Goal: Find specific page/section: Find specific page/section

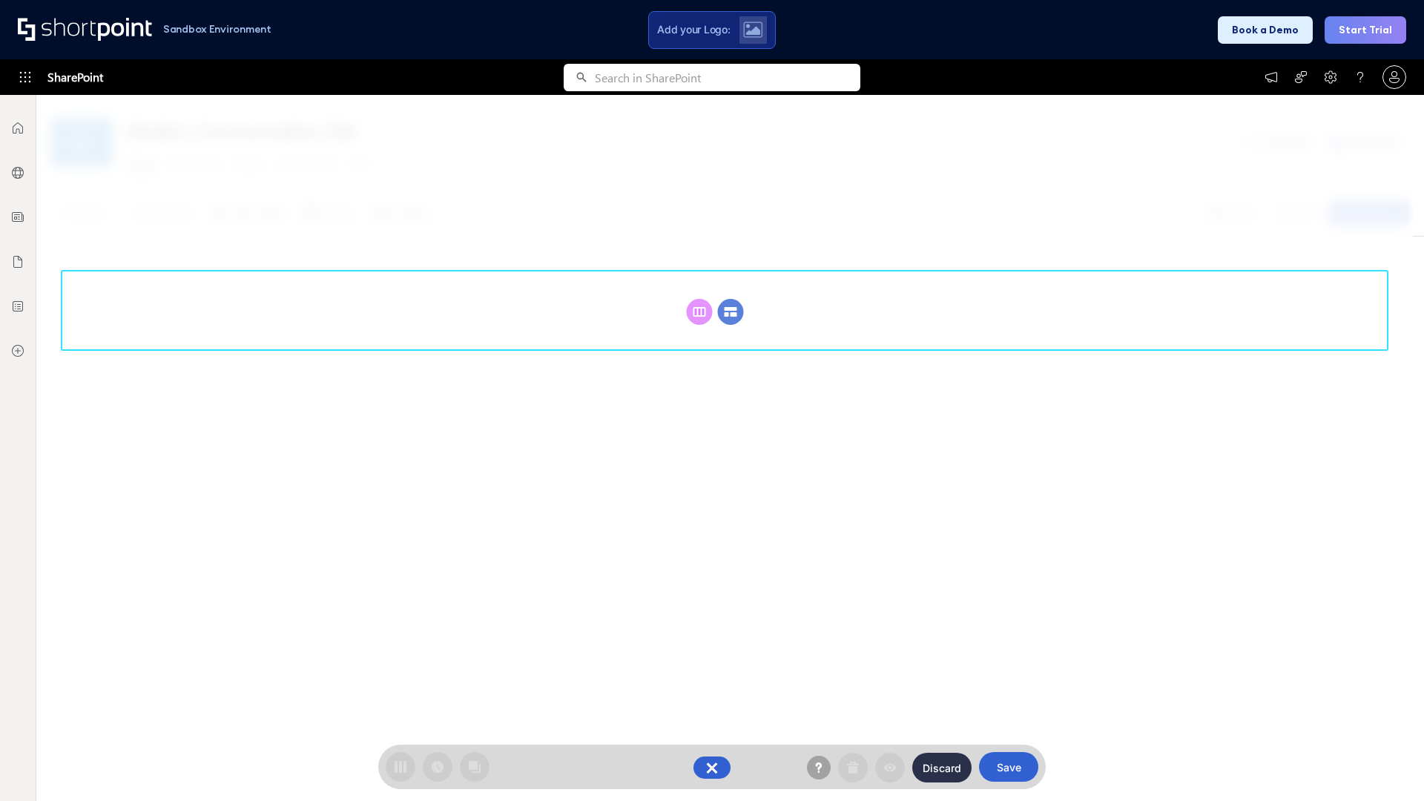
scroll to position [204, 0]
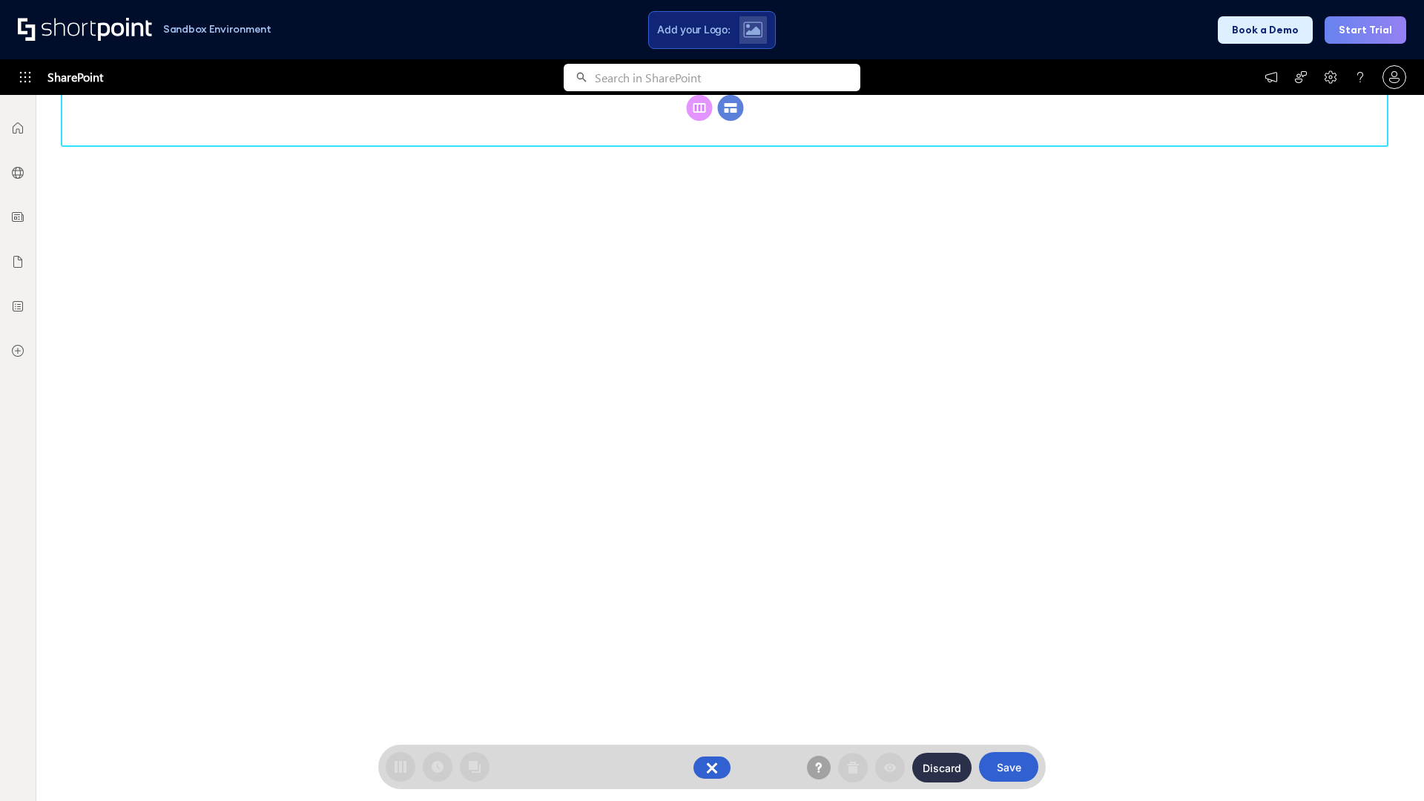
click at [730, 121] on circle at bounding box center [731, 108] width 26 height 26
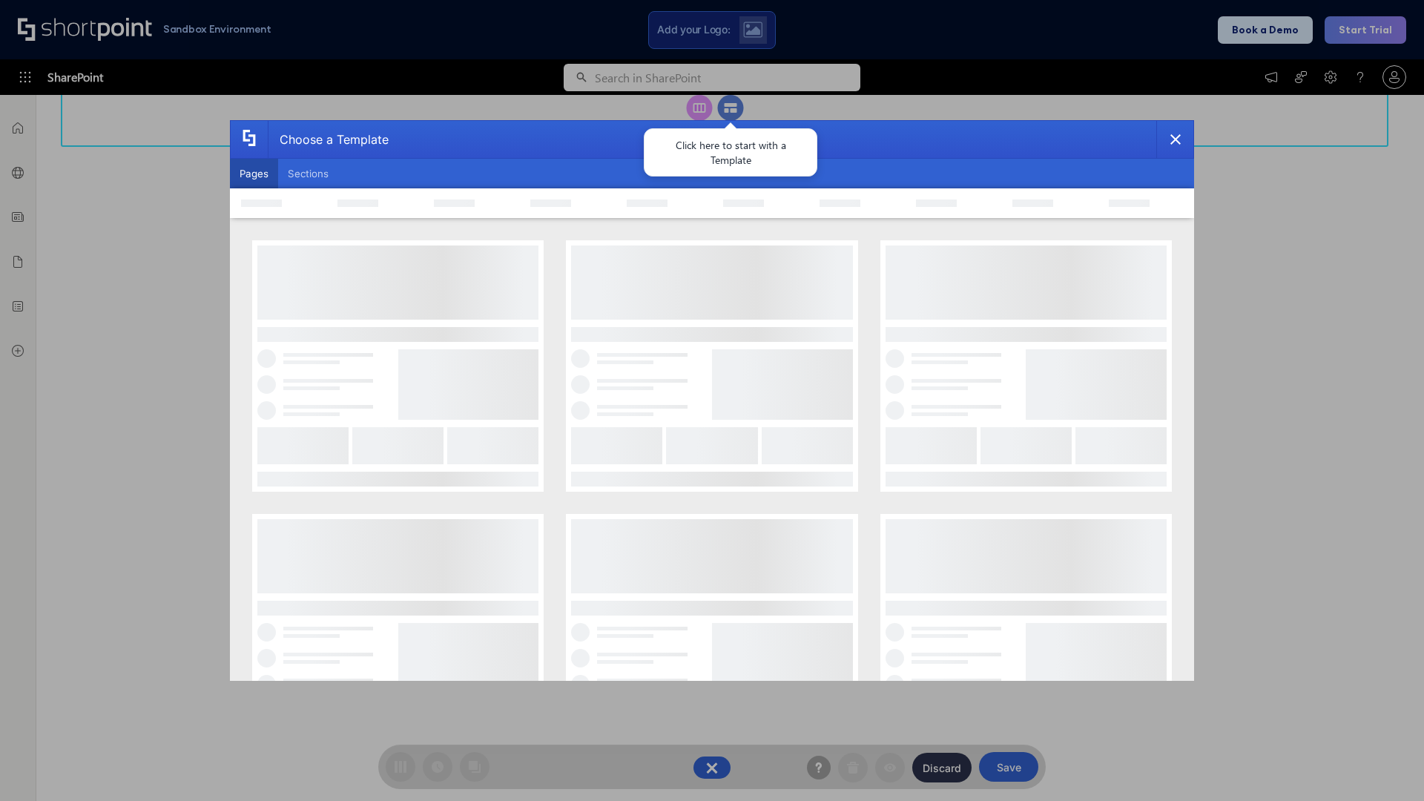
scroll to position [0, 0]
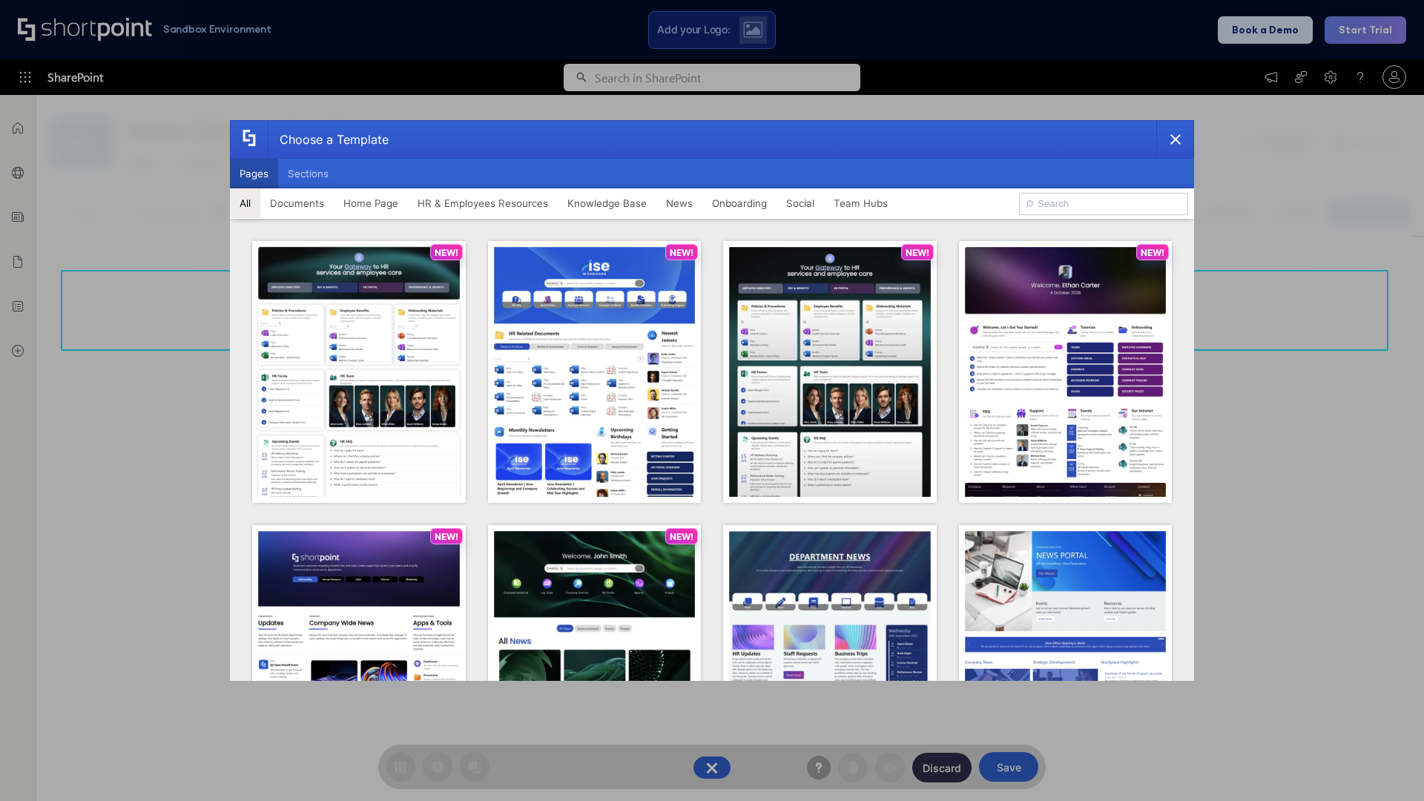
click at [254, 174] on button "Pages" at bounding box center [254, 174] width 48 height 30
type input "Knowledge Portal 2"
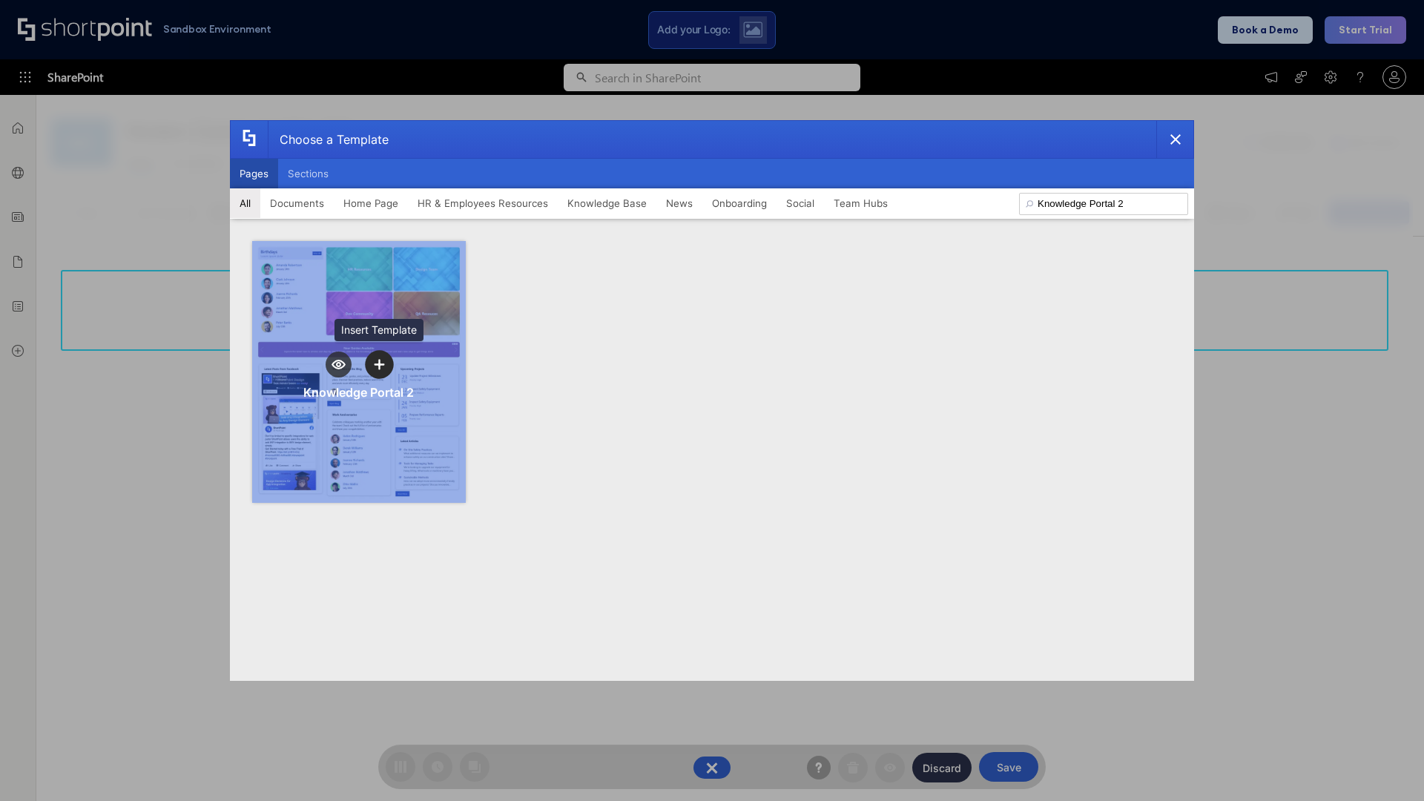
click at [379, 364] on icon "template selector" at bounding box center [379, 364] width 10 height 10
